Goal: Task Accomplishment & Management: Use online tool/utility

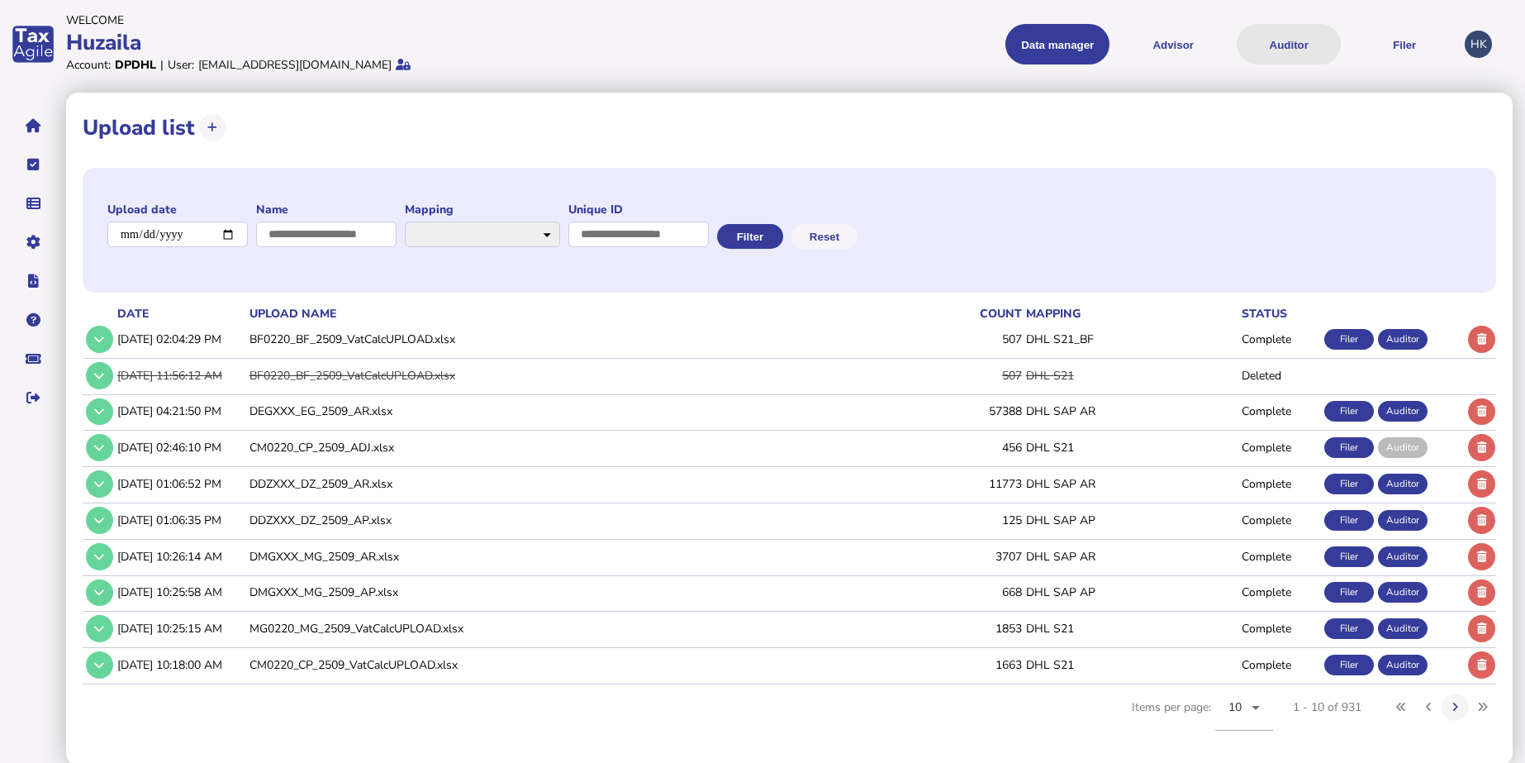
click at [1299, 35] on button "Auditor" at bounding box center [1289, 44] width 104 height 40
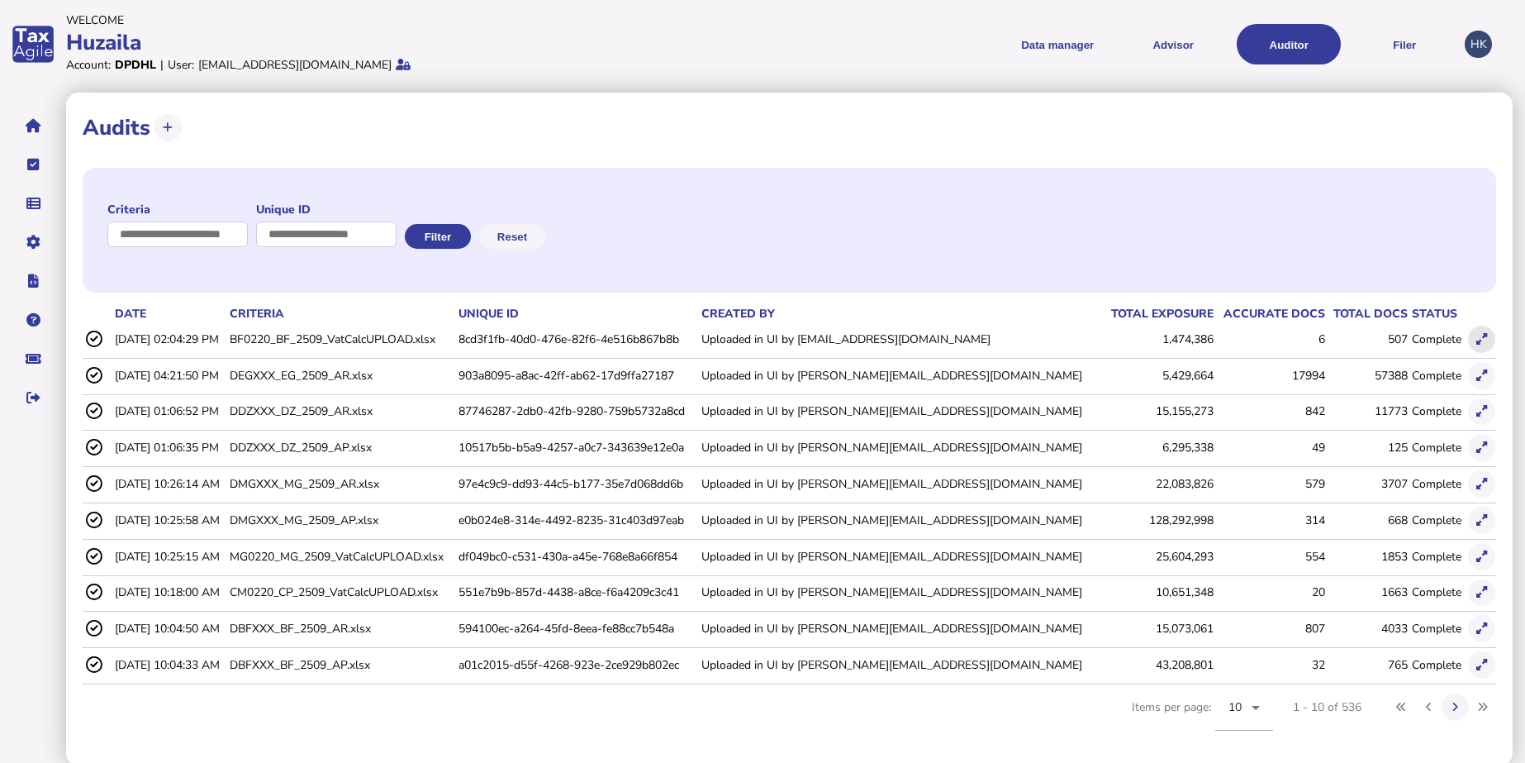
click at [1482, 335] on icon at bounding box center [1482, 339] width 11 height 11
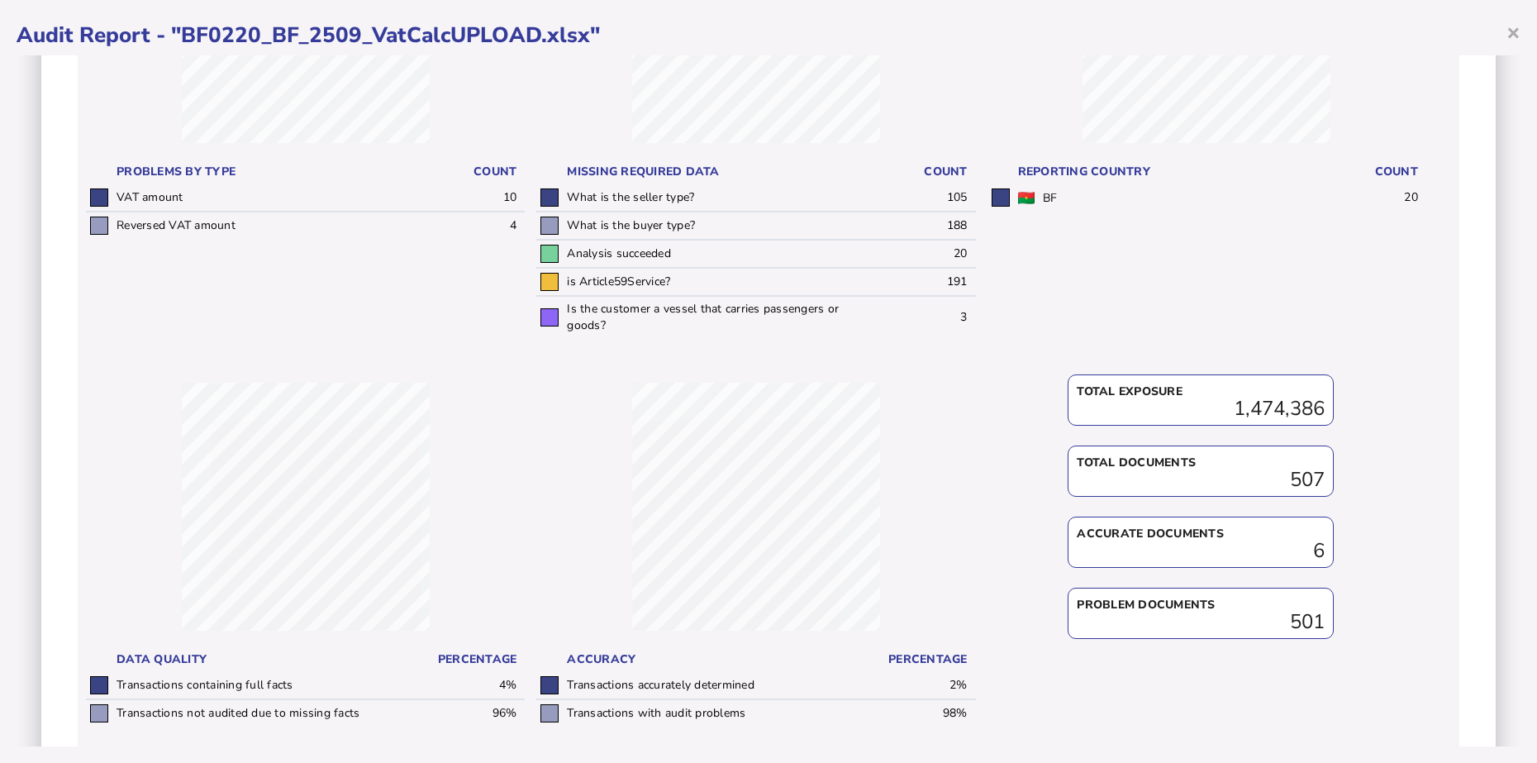
scroll to position [482, 0]
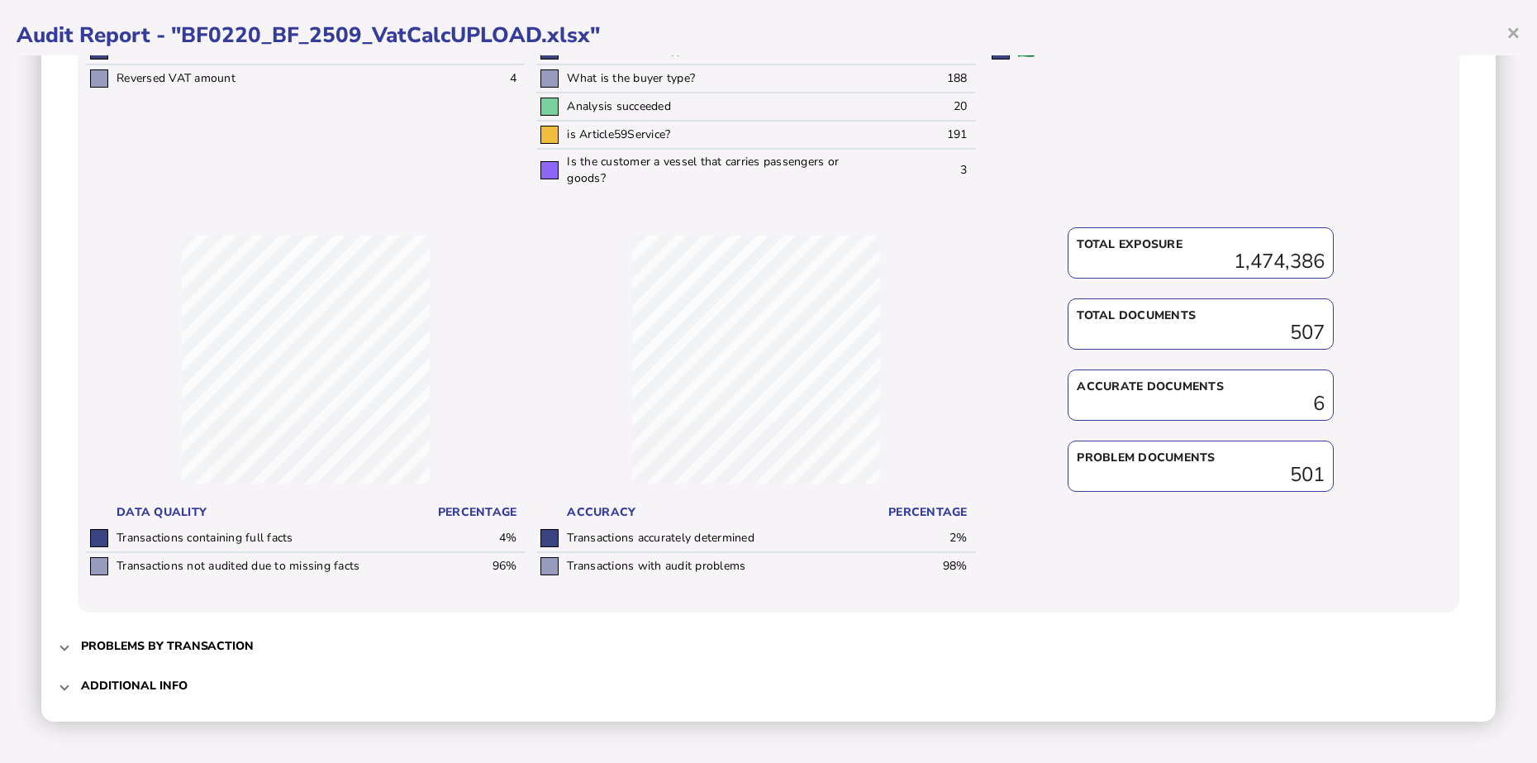
click at [147, 689] on h3 "Additional info" at bounding box center [134, 686] width 107 height 16
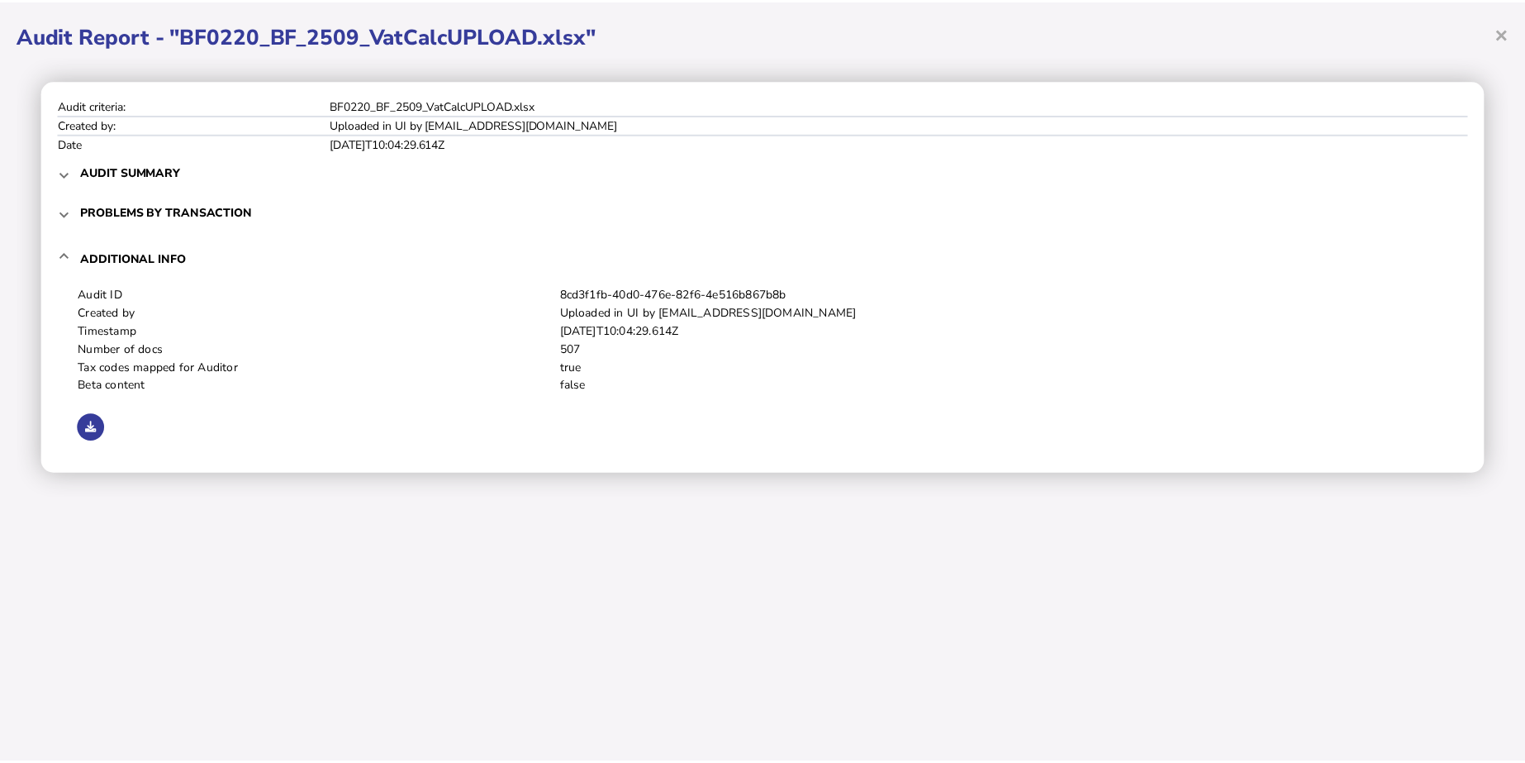
scroll to position [0, 0]
click at [87, 418] on button at bounding box center [91, 427] width 27 height 27
click at [1514, 26] on span "×" at bounding box center [1513, 32] width 14 height 31
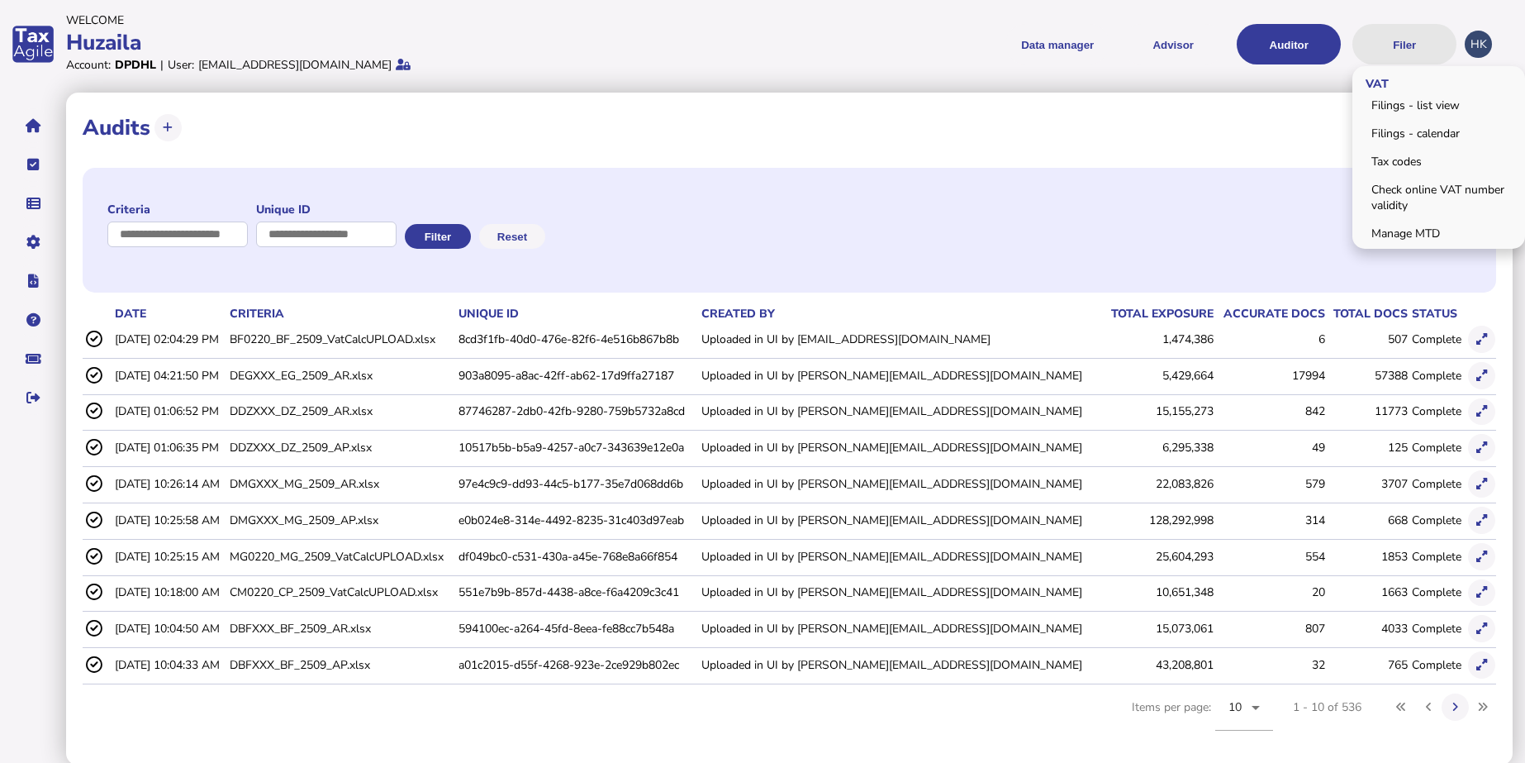
click at [1408, 47] on button "Filer" at bounding box center [1405, 44] width 104 height 40
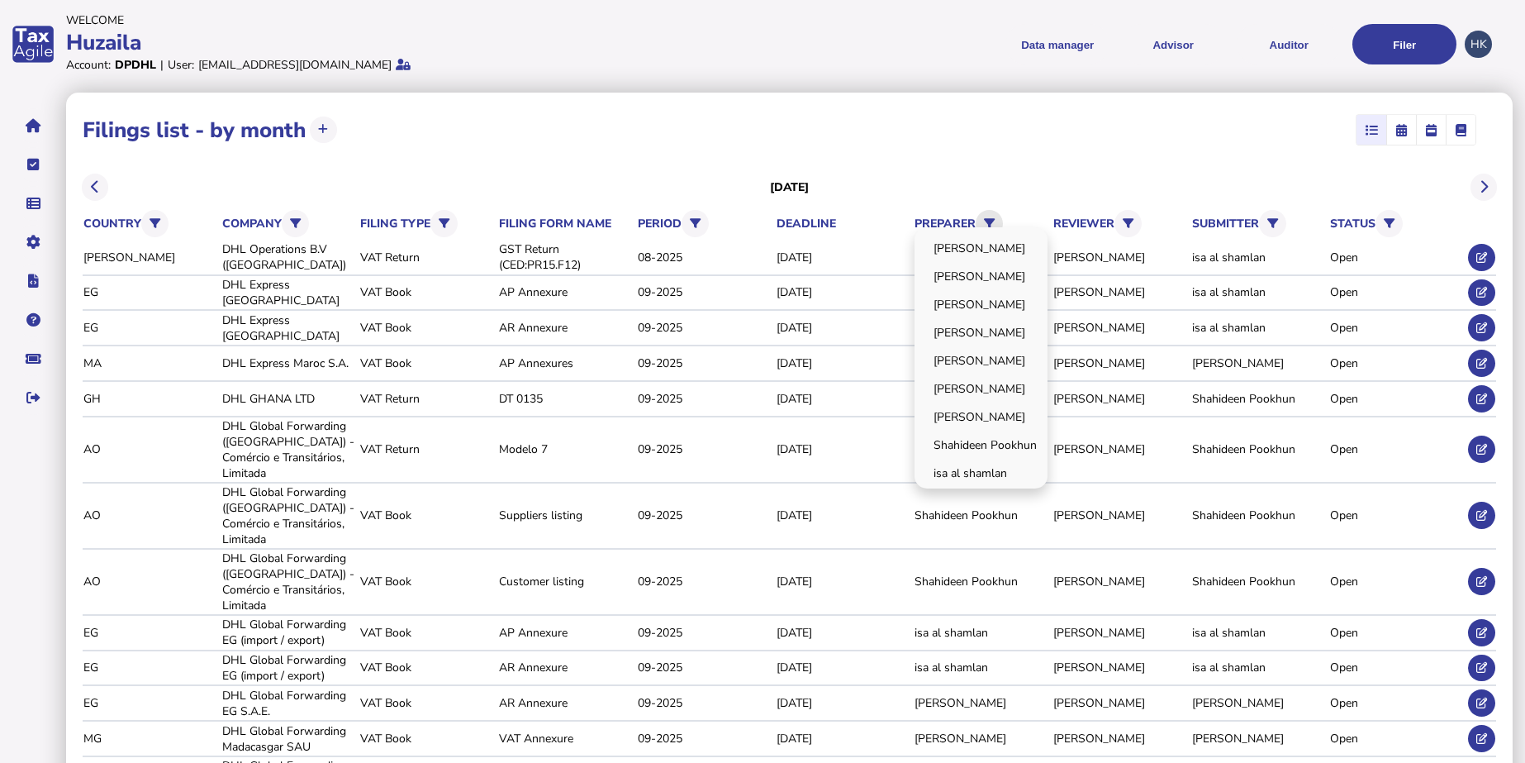
click at [980, 226] on button at bounding box center [989, 223] width 27 height 27
click at [1000, 359] on link "[PERSON_NAME]" at bounding box center [981, 361] width 128 height 26
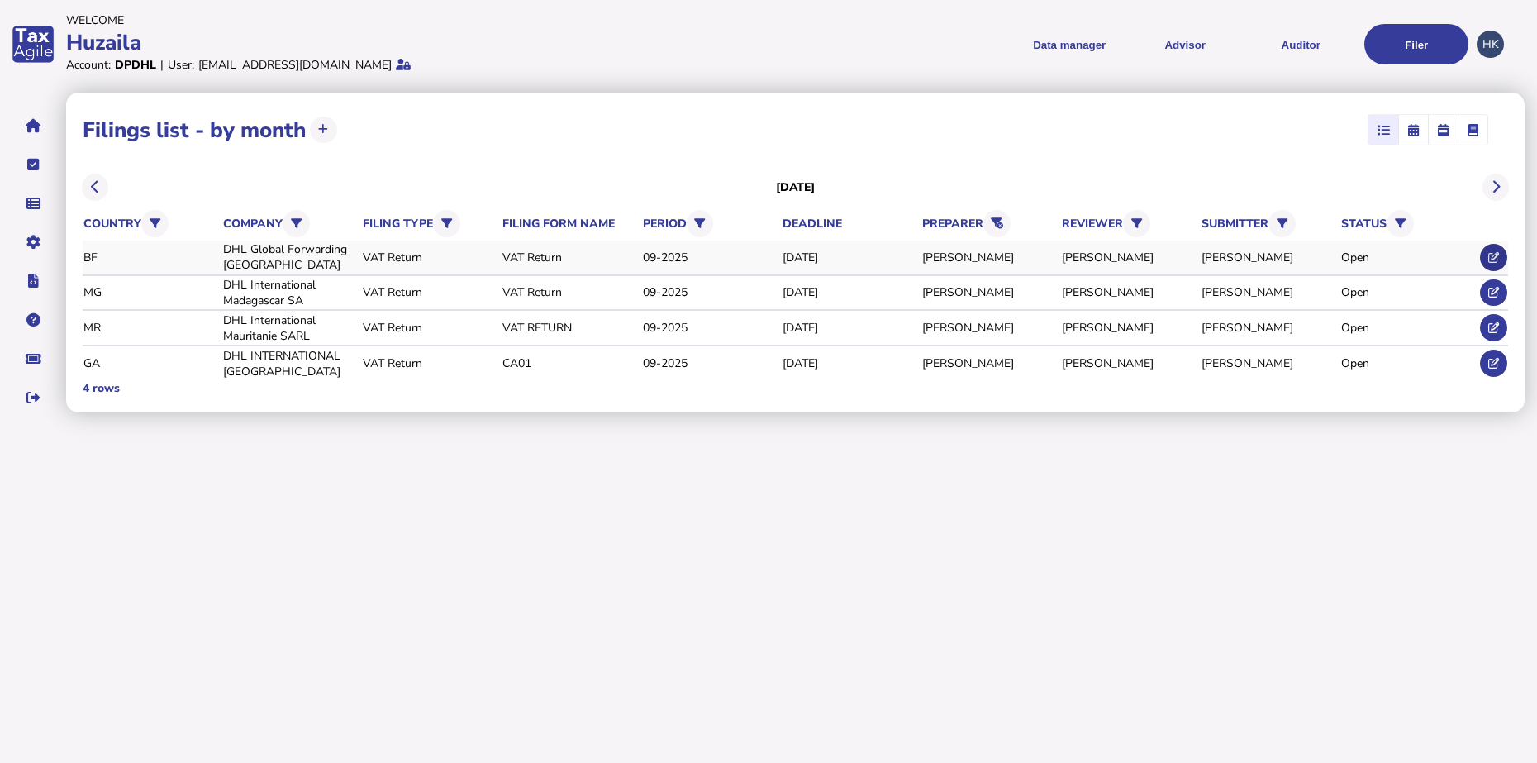
click at [1497, 250] on button at bounding box center [1493, 257] width 27 height 27
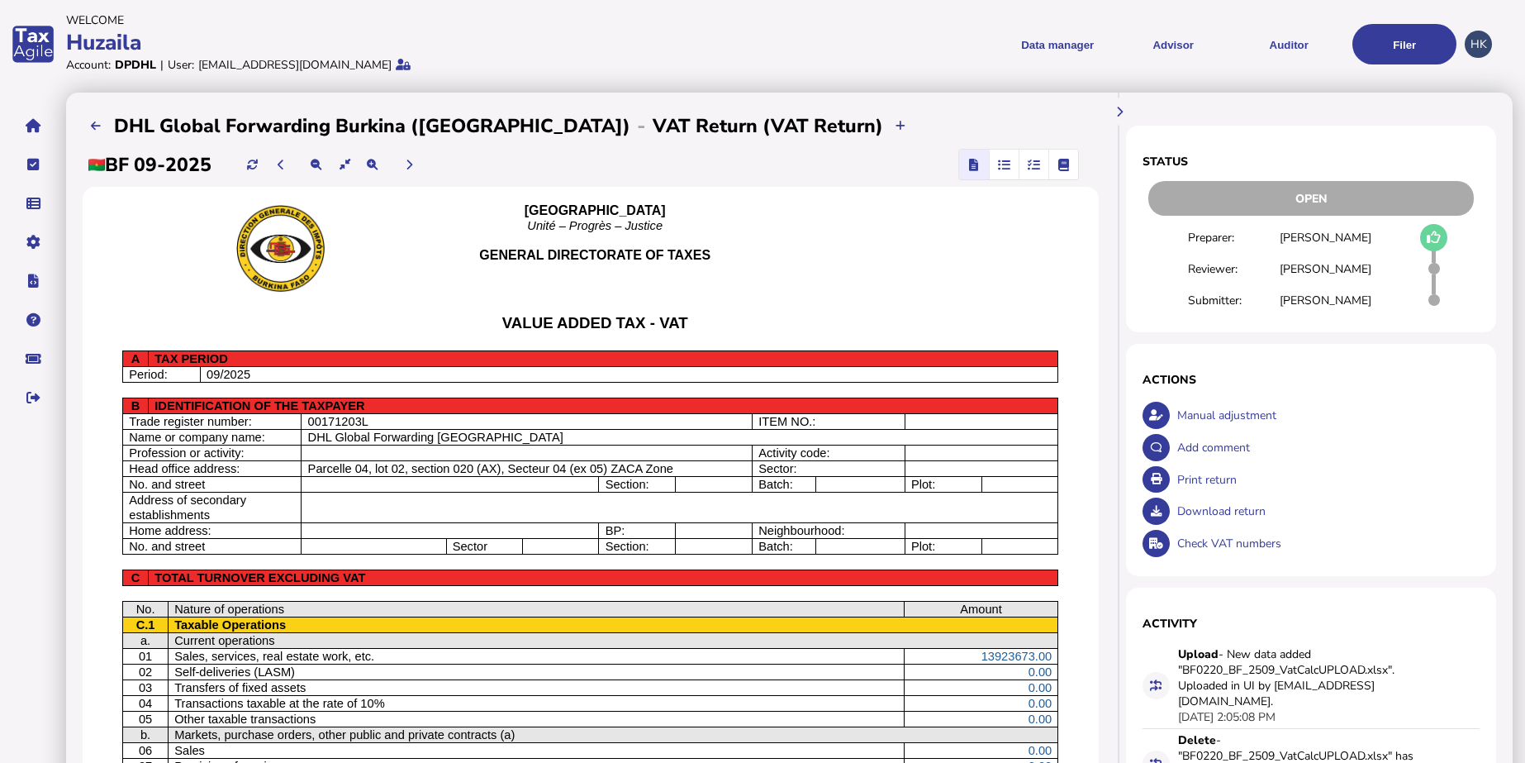
click at [1040, 164] on icon "button" at bounding box center [1034, 164] width 12 height 1
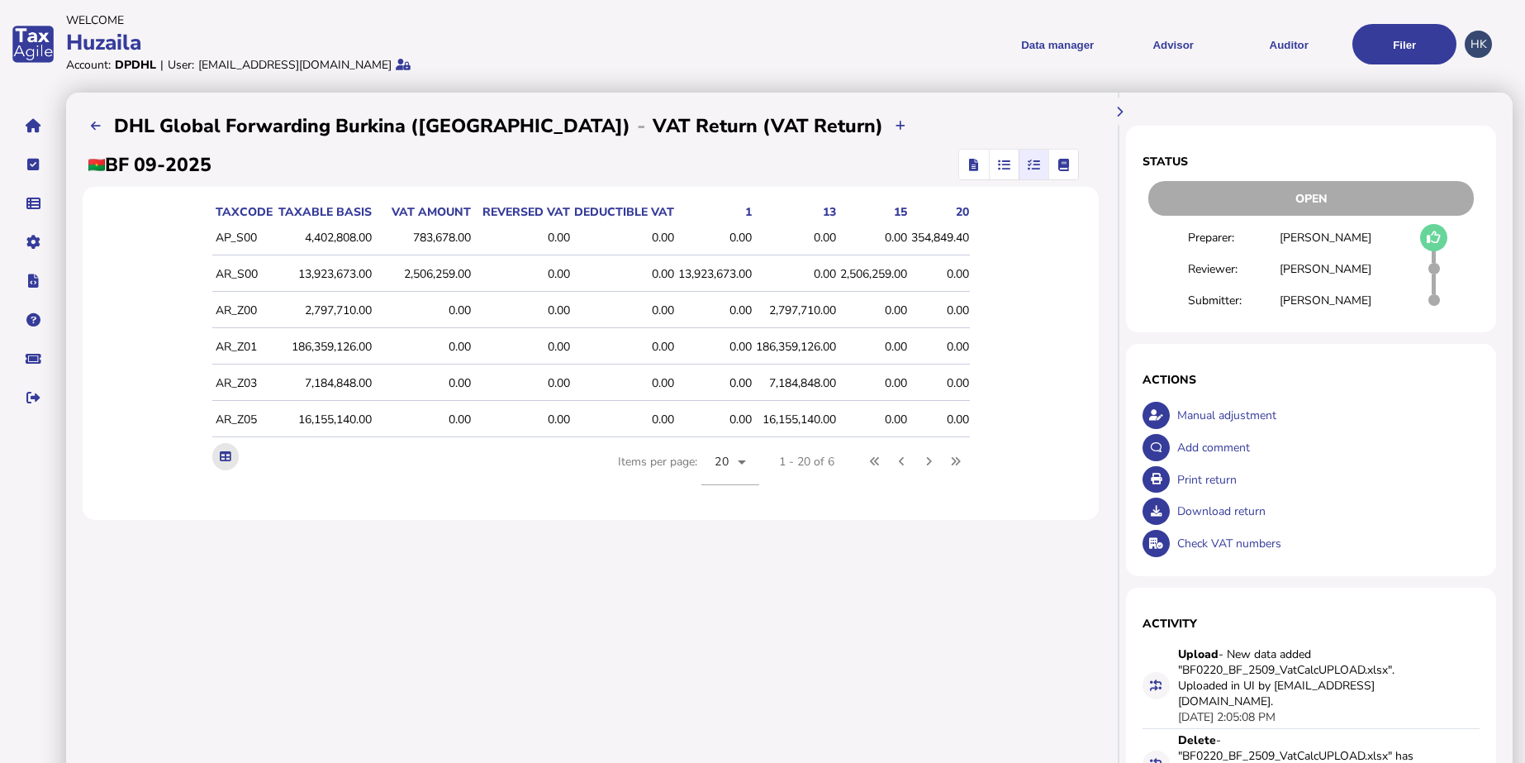
click at [220, 459] on icon at bounding box center [225, 456] width 11 height 11
click at [693, 59] on div "Account: DPDHL | User: [EMAIL_ADDRESS][DOMAIN_NAME]" at bounding box center [412, 65] width 692 height 16
